Goal: Task Accomplishment & Management: Use online tool/utility

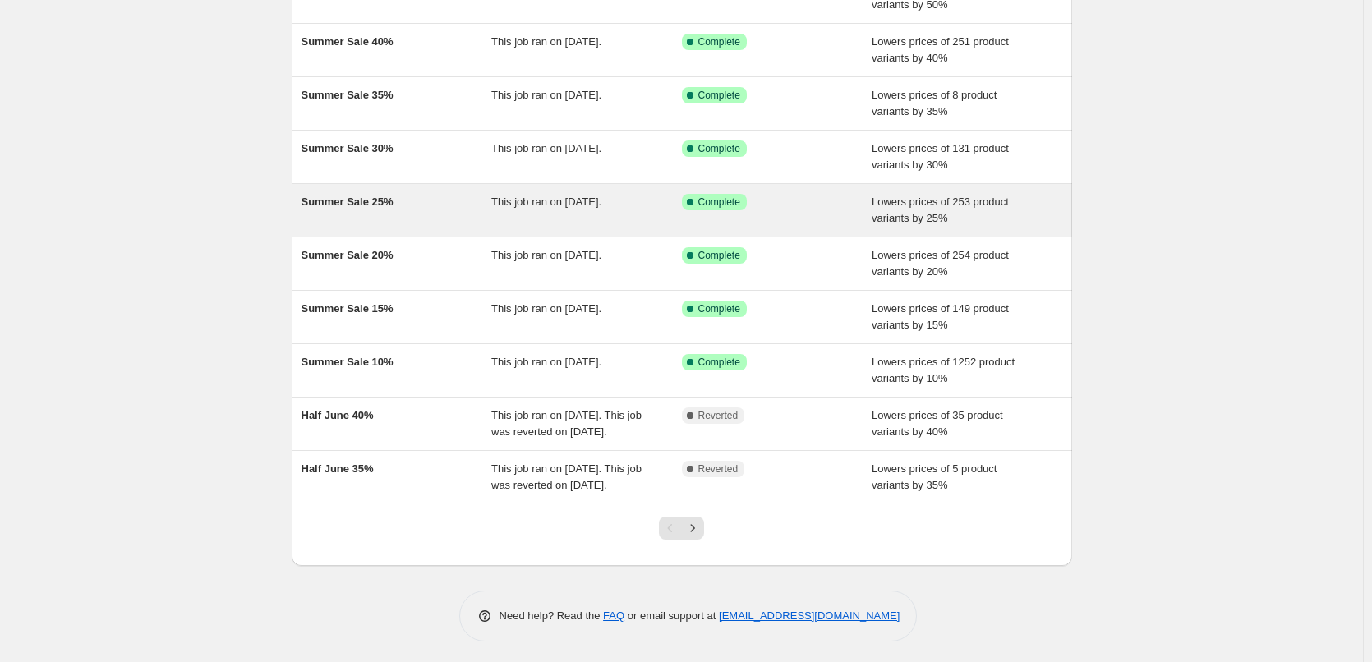
scroll to position [184, 0]
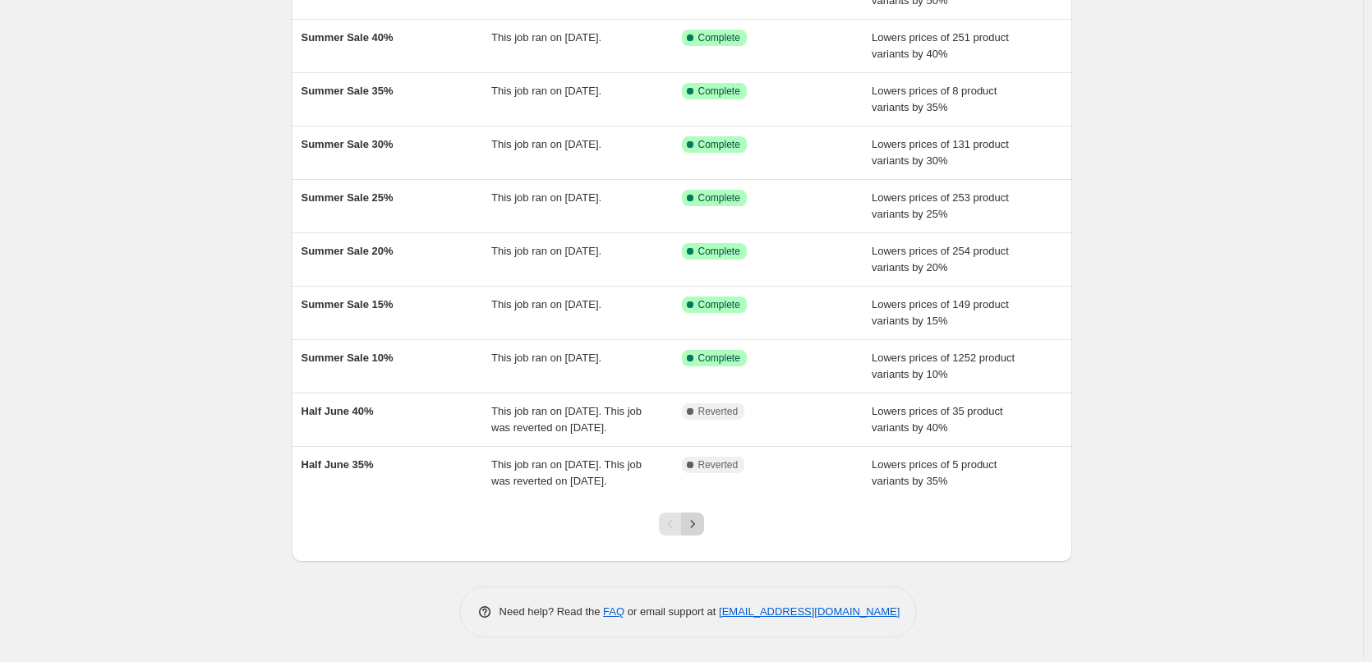
click at [697, 528] on icon "Next" at bounding box center [692, 524] width 16 height 16
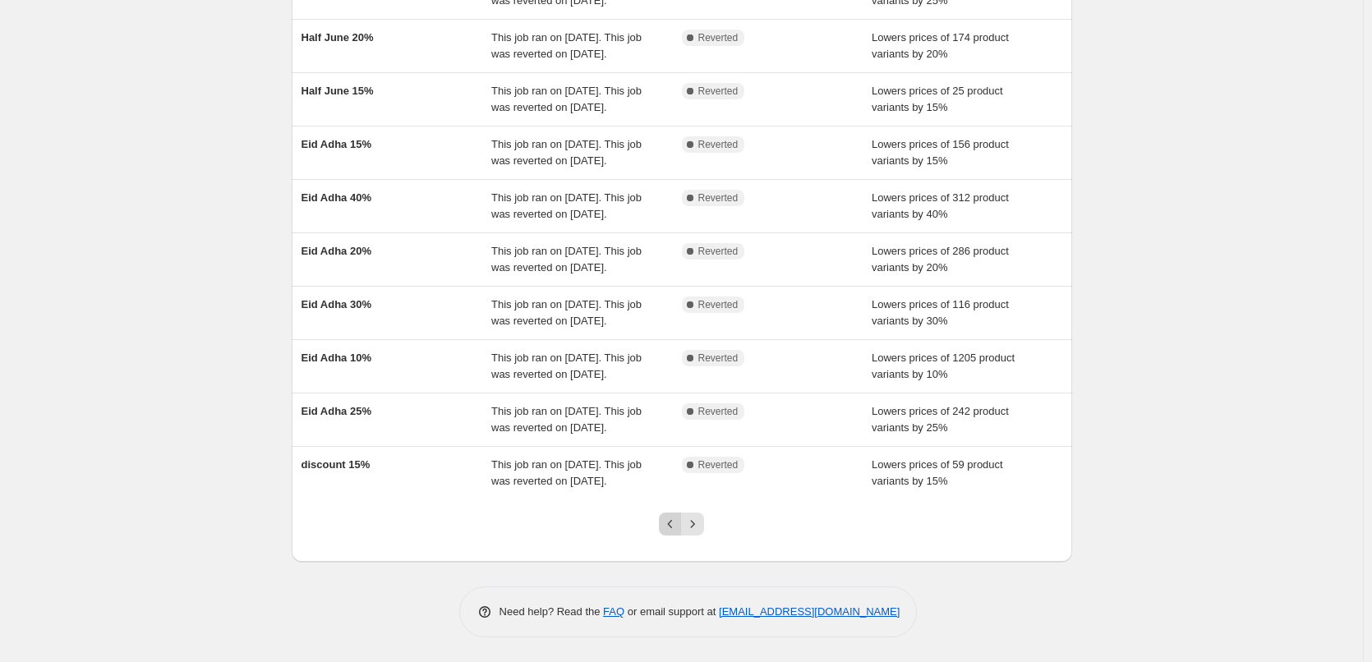
click at [664, 527] on button "Previous" at bounding box center [670, 523] width 23 height 23
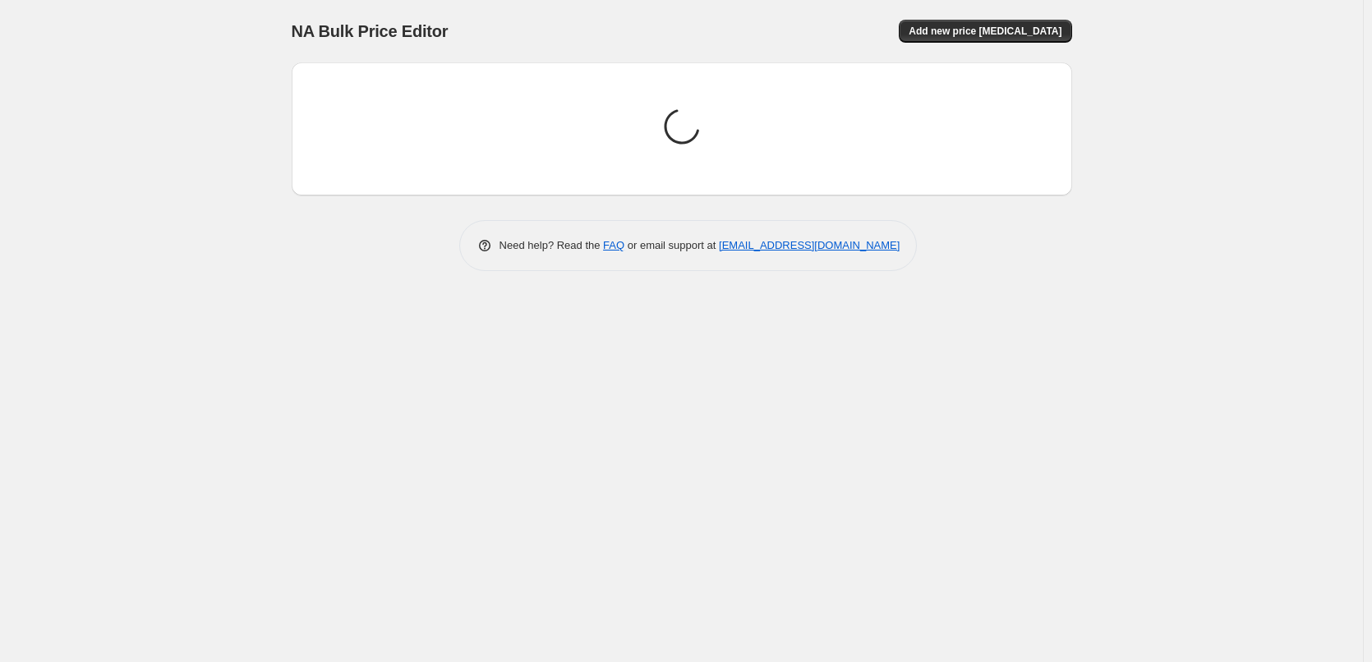
scroll to position [0, 0]
